Goal: Information Seeking & Learning: Compare options

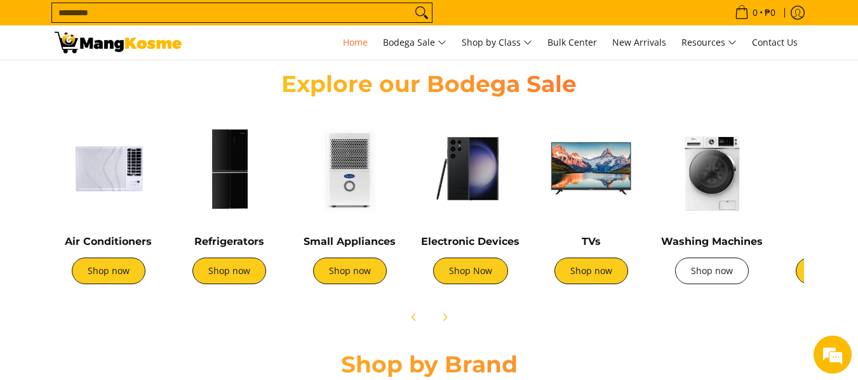
click at [714, 272] on link "Shop now" at bounding box center [712, 271] width 74 height 27
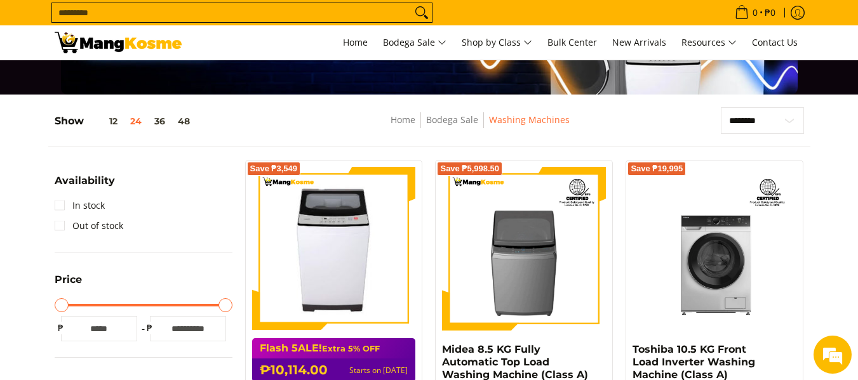
scroll to position [148, 0]
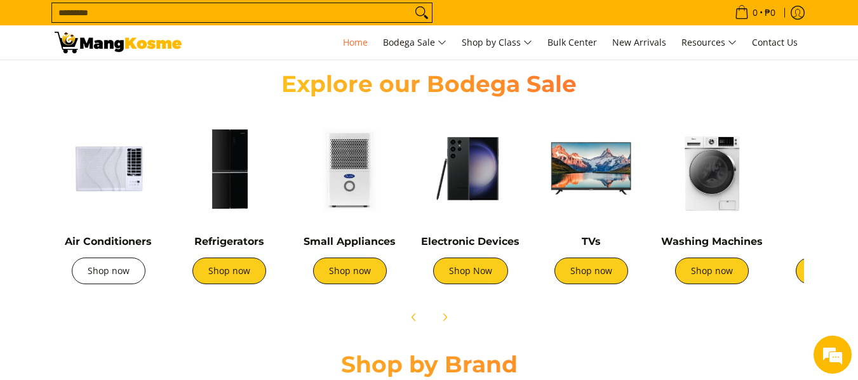
click at [114, 272] on link "Shop now" at bounding box center [109, 271] width 74 height 27
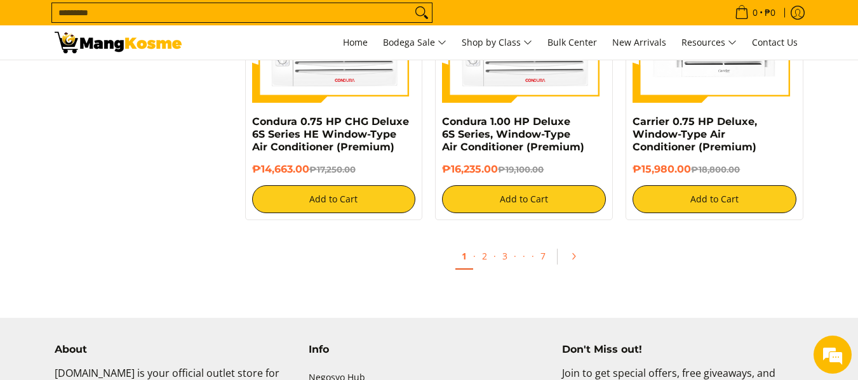
scroll to position [2667, 0]
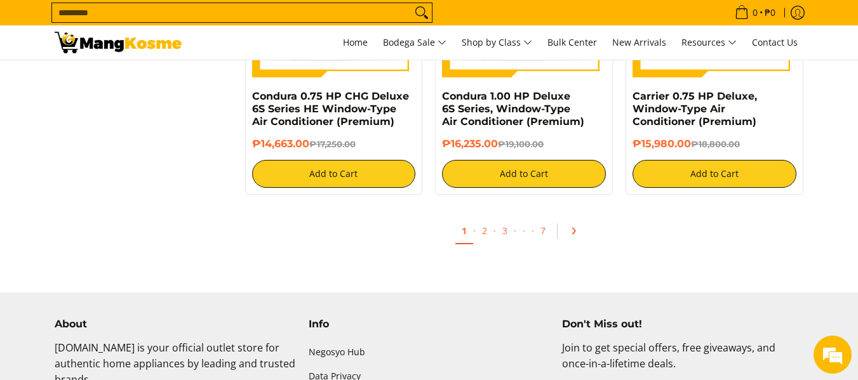
click at [569, 227] on icon "Pagination" at bounding box center [573, 231] width 9 height 9
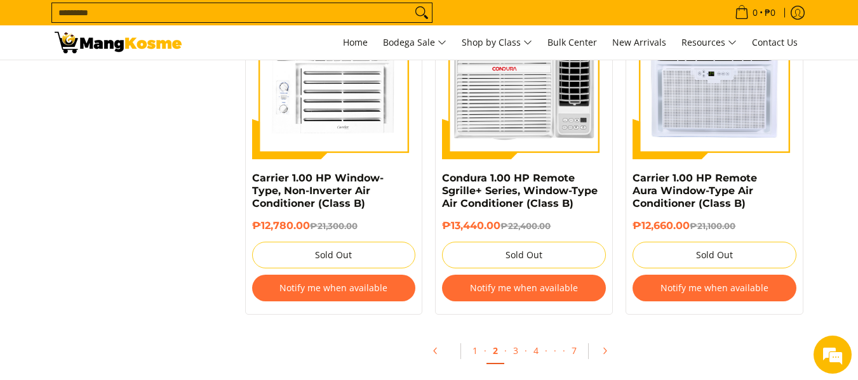
scroll to position [2667, 0]
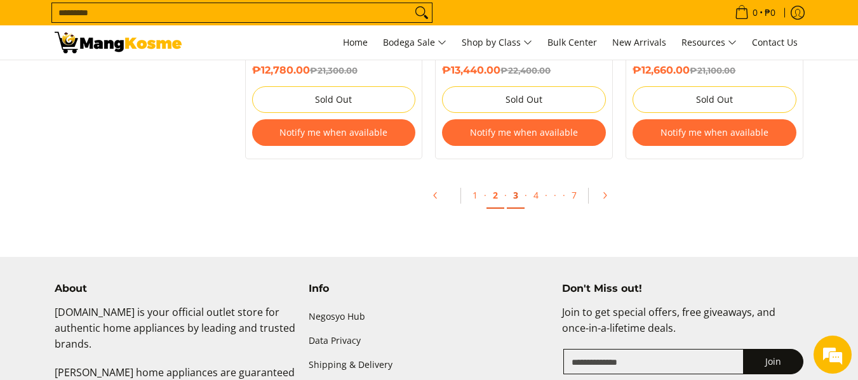
click at [512, 197] on link "3" at bounding box center [516, 196] width 18 height 26
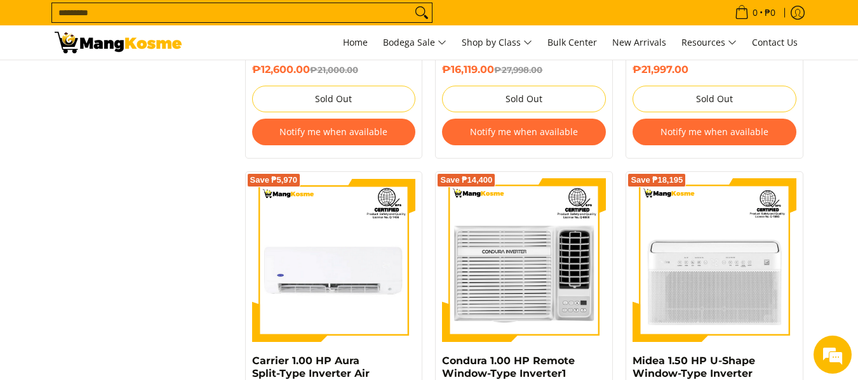
scroll to position [2815, 0]
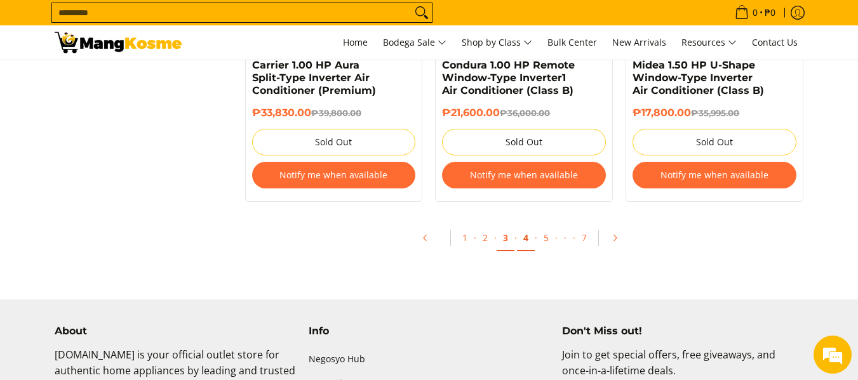
click at [520, 236] on link "4" at bounding box center [526, 238] width 18 height 26
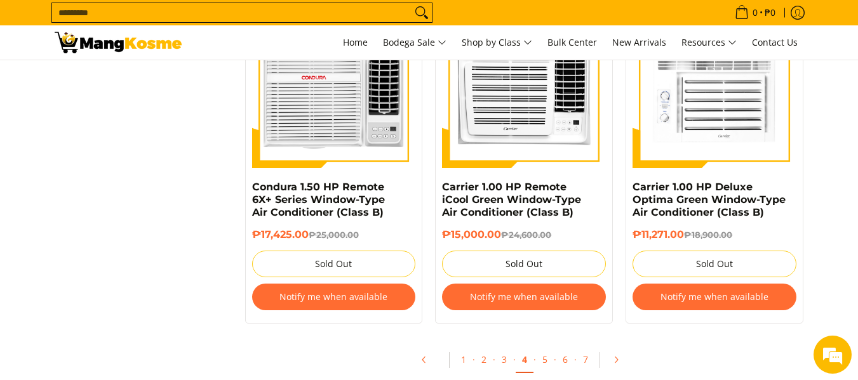
scroll to position [2815, 0]
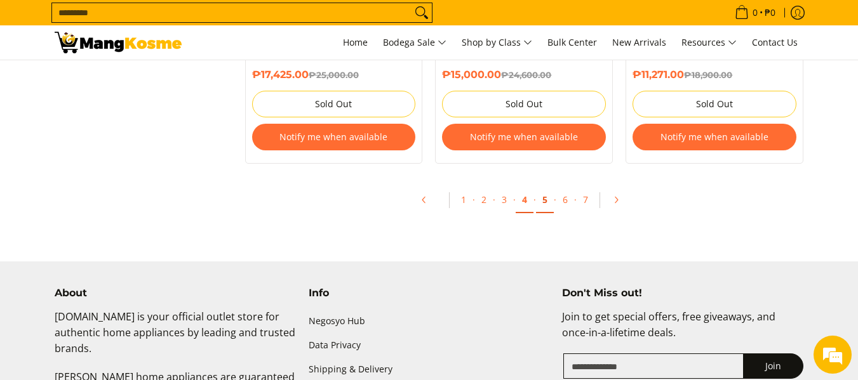
click at [539, 199] on link "5" at bounding box center [545, 200] width 18 height 26
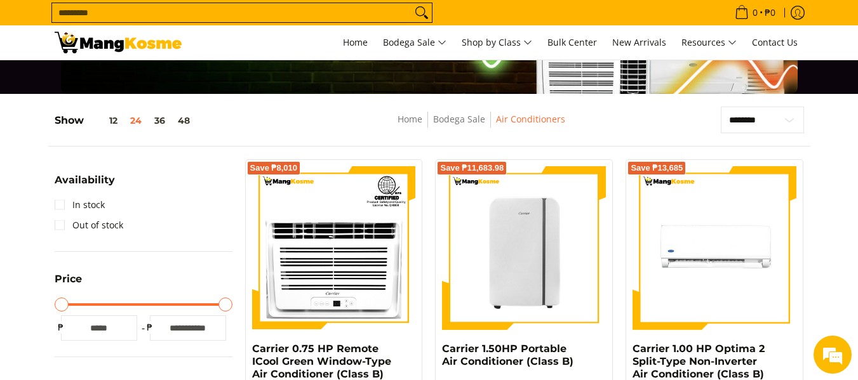
scroll to position [148, 0]
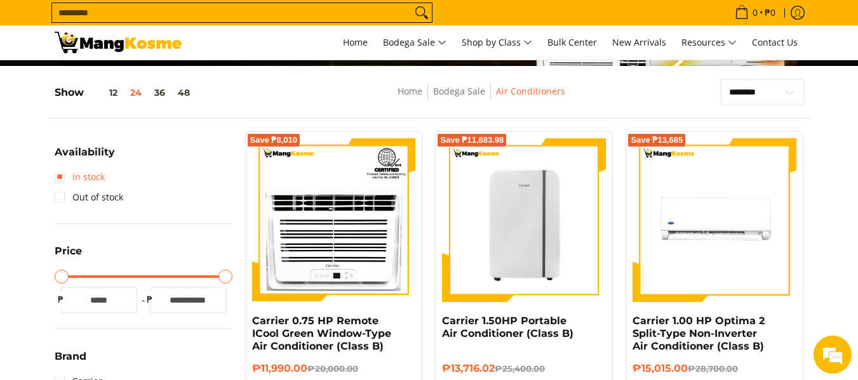
click at [67, 180] on link "In stock" at bounding box center [80, 177] width 50 height 20
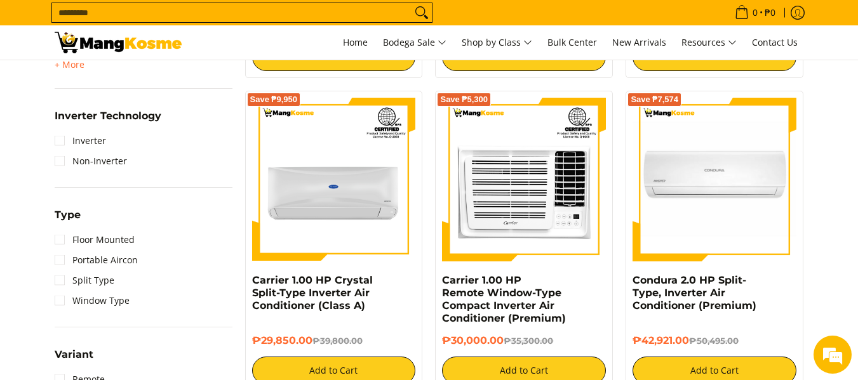
scroll to position [907, 0]
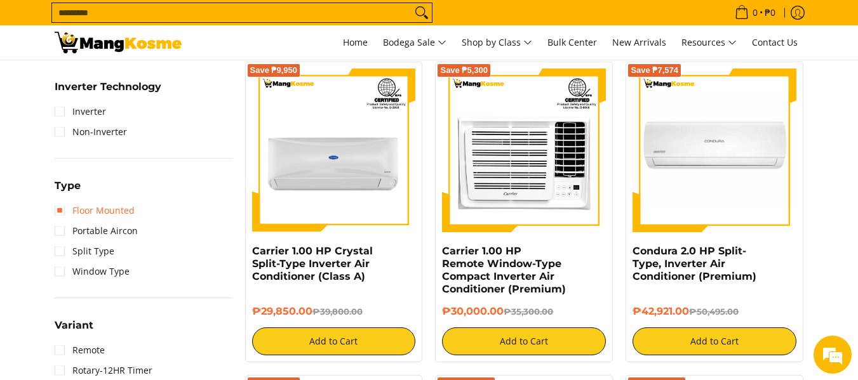
click at [108, 211] on link "Floor Mounted" at bounding box center [95, 211] width 80 height 20
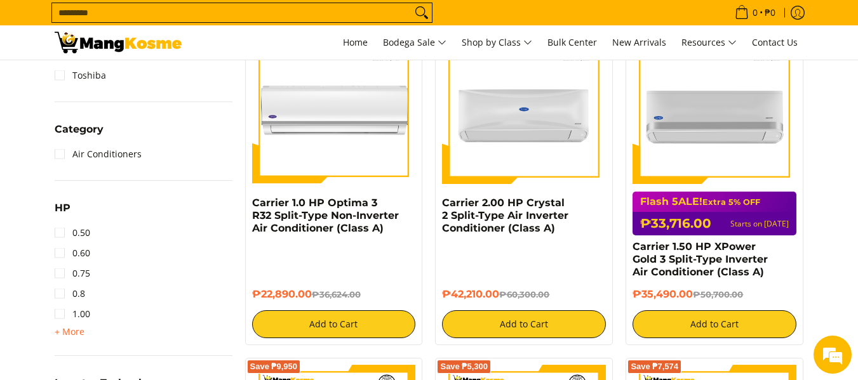
scroll to position [463, 0]
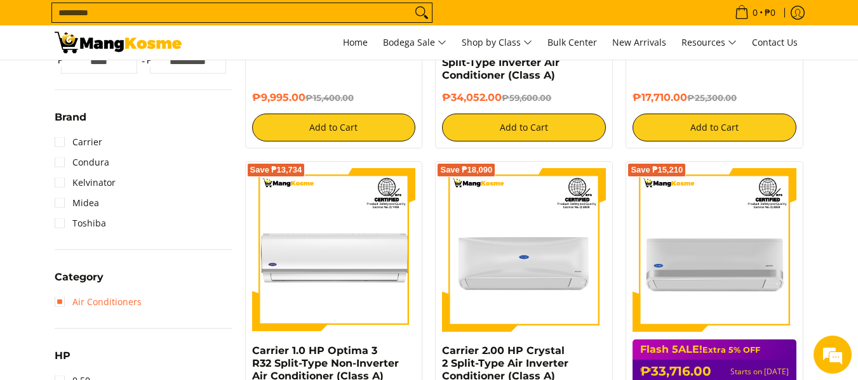
click at [60, 307] on link "Air Conditioners" at bounding box center [98, 302] width 87 height 20
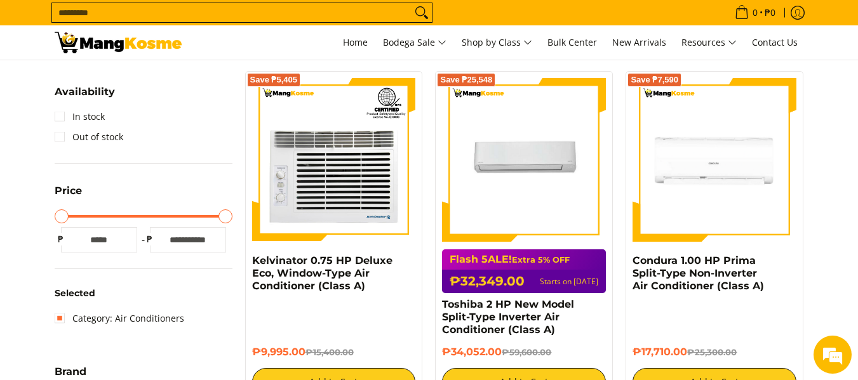
scroll to position [166, 0]
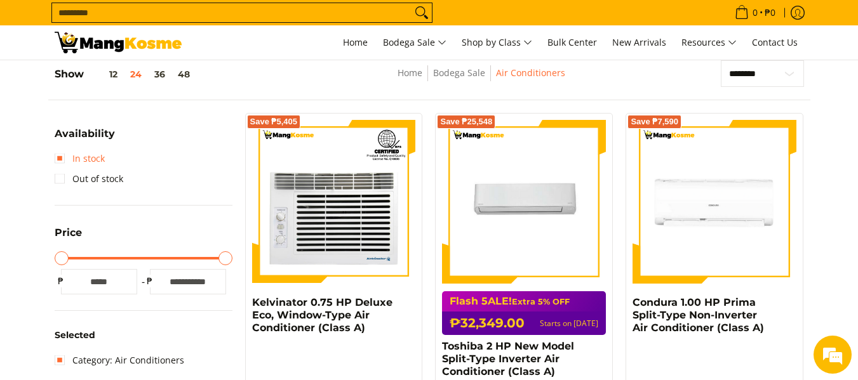
click at [86, 155] on link "In stock" at bounding box center [80, 159] width 50 height 20
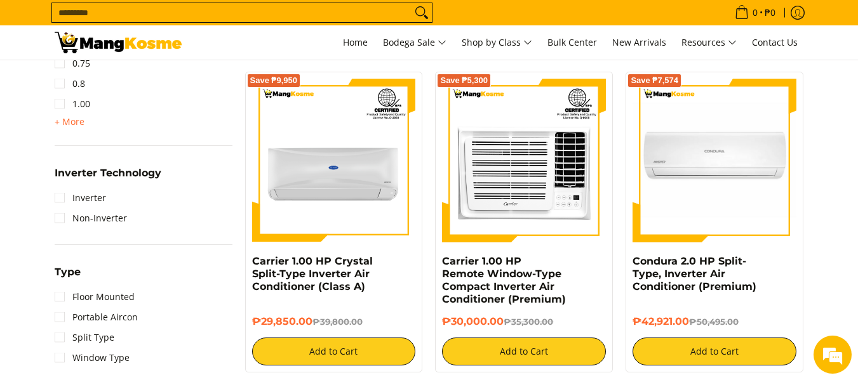
scroll to position [907, 0]
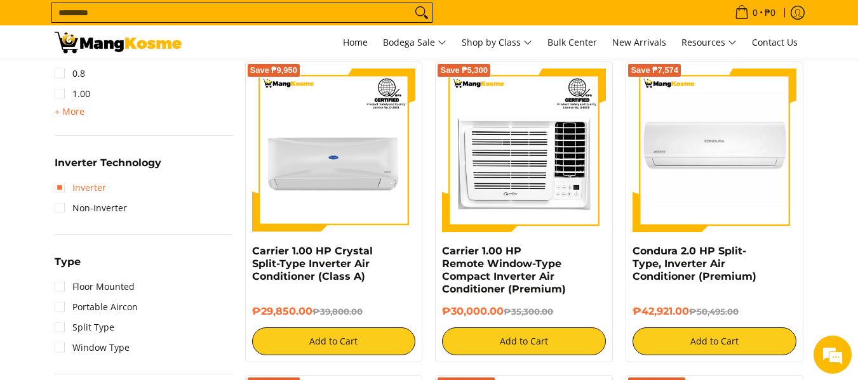
click at [93, 187] on link "Inverter" at bounding box center [80, 188] width 51 height 20
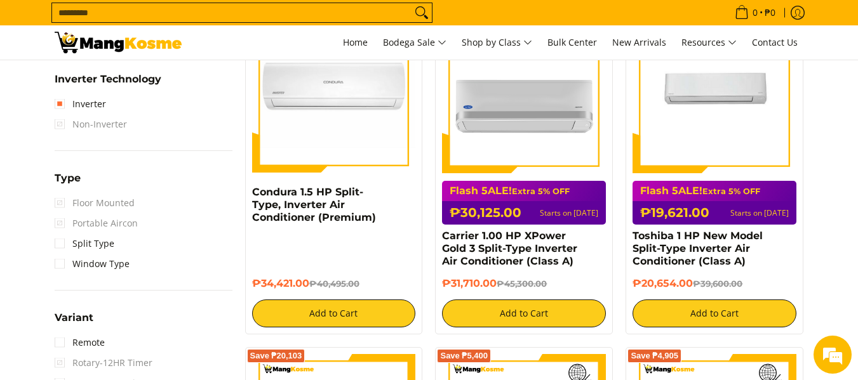
scroll to position [907, 0]
